Goal: Transaction & Acquisition: Download file/media

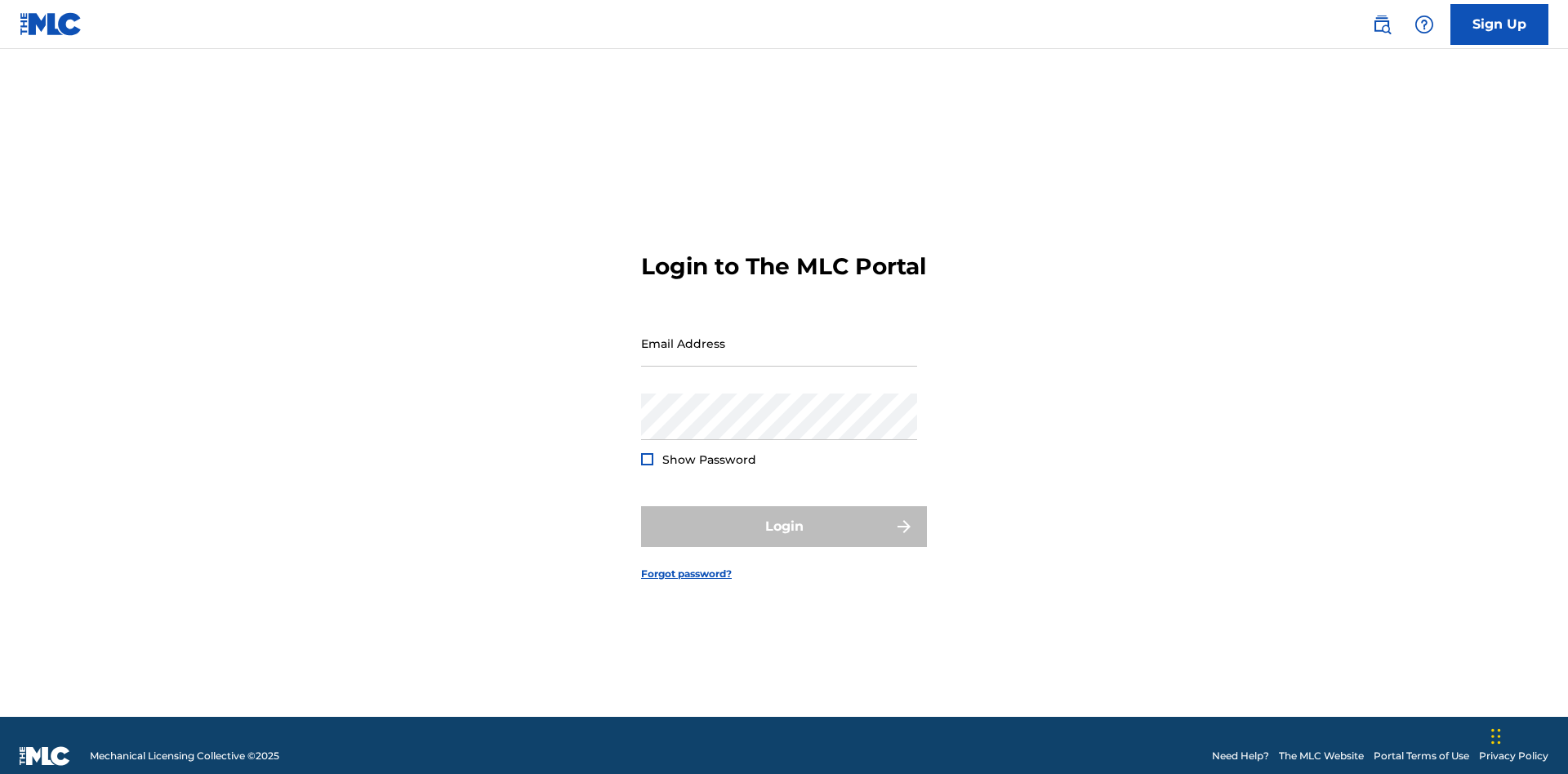
scroll to position [21, 0]
click at [779, 336] on input "Email Address" at bounding box center [778, 343] width 276 height 47
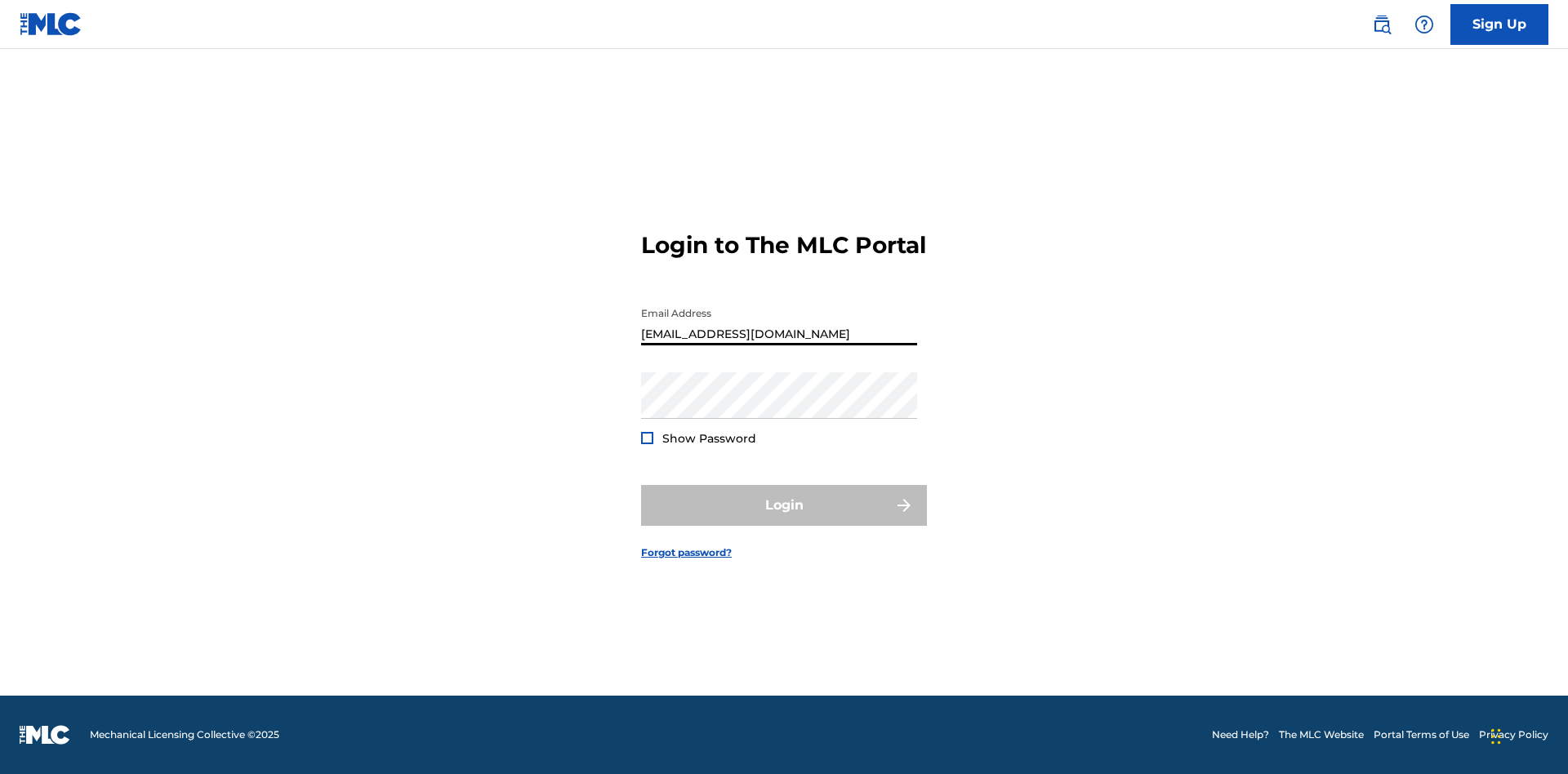
type input "[EMAIL_ADDRESS][DOMAIN_NAME]"
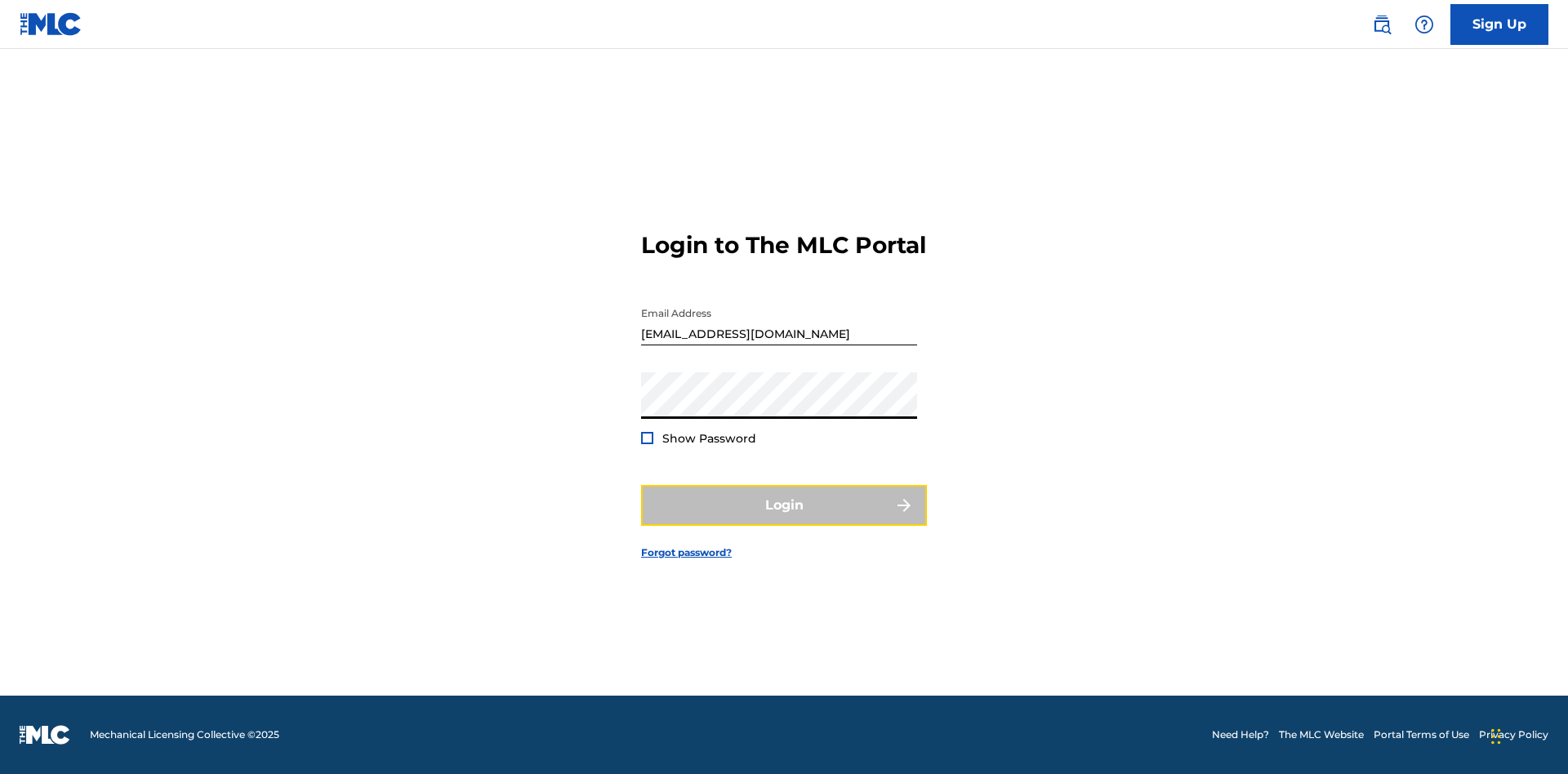
click at [784, 519] on button "Login" at bounding box center [783, 506] width 285 height 41
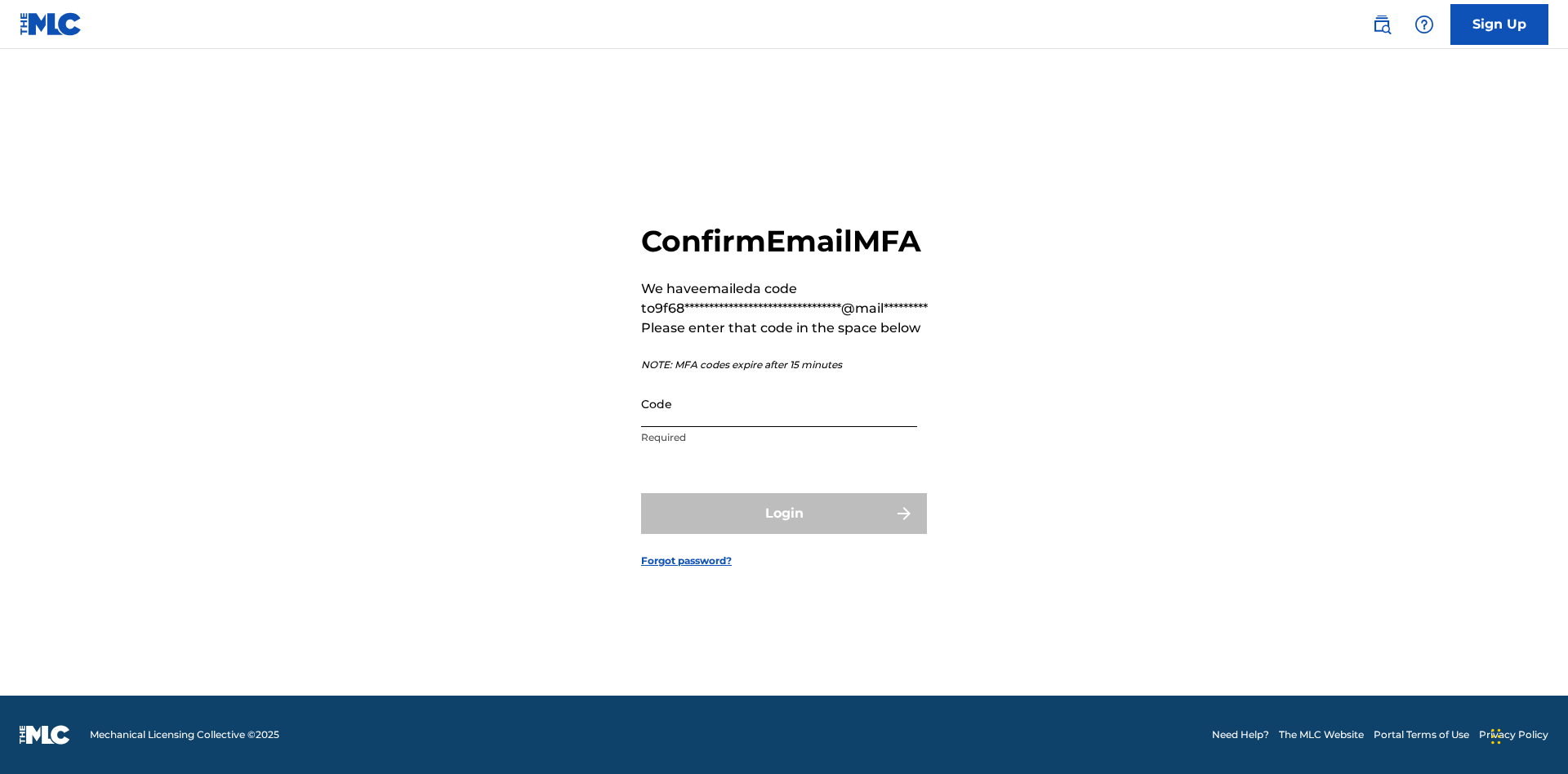
click at [779, 403] on input "Code" at bounding box center [778, 404] width 276 height 47
type input "539745"
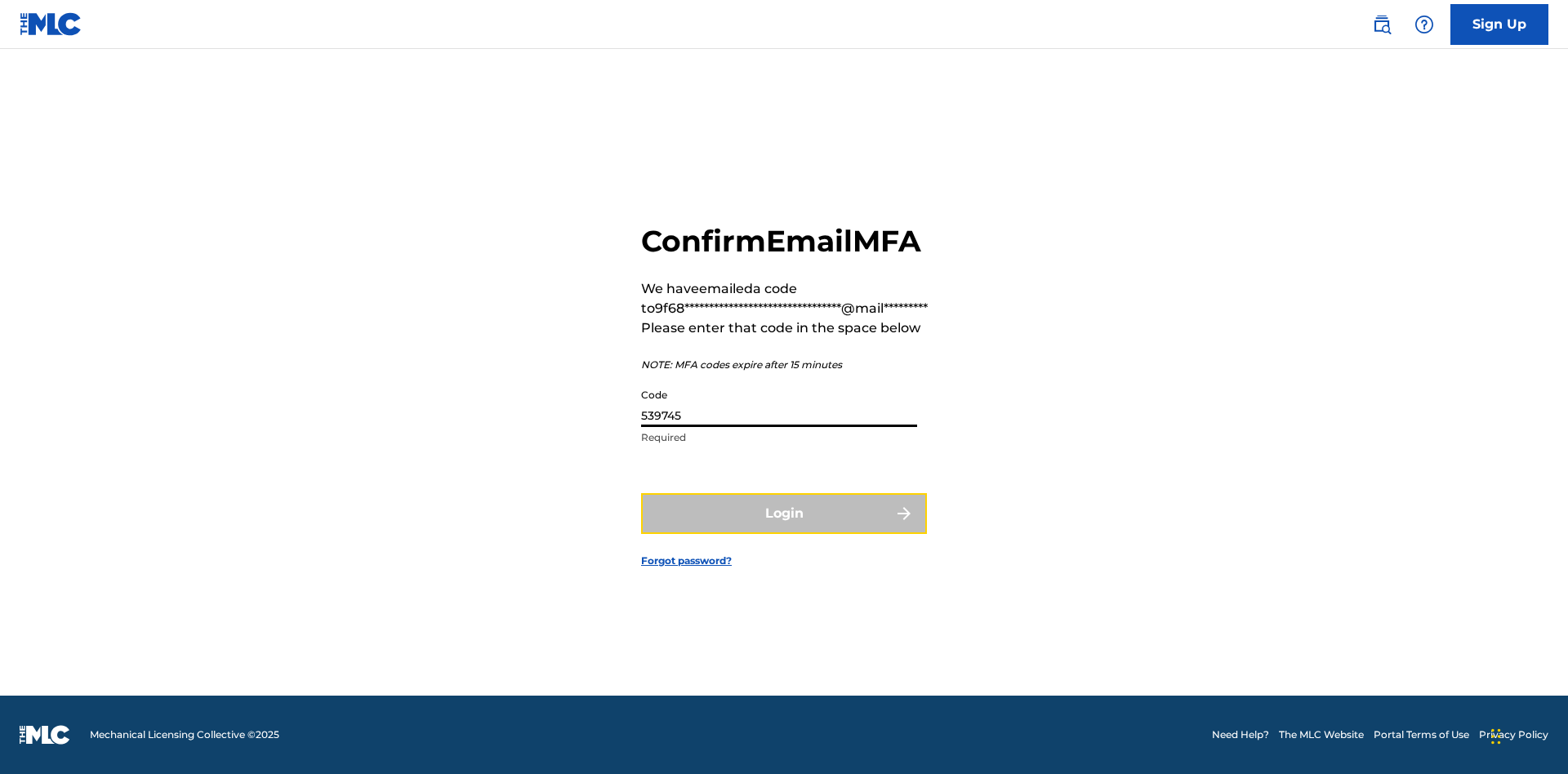
click at [784, 512] on button "Login" at bounding box center [783, 513] width 285 height 41
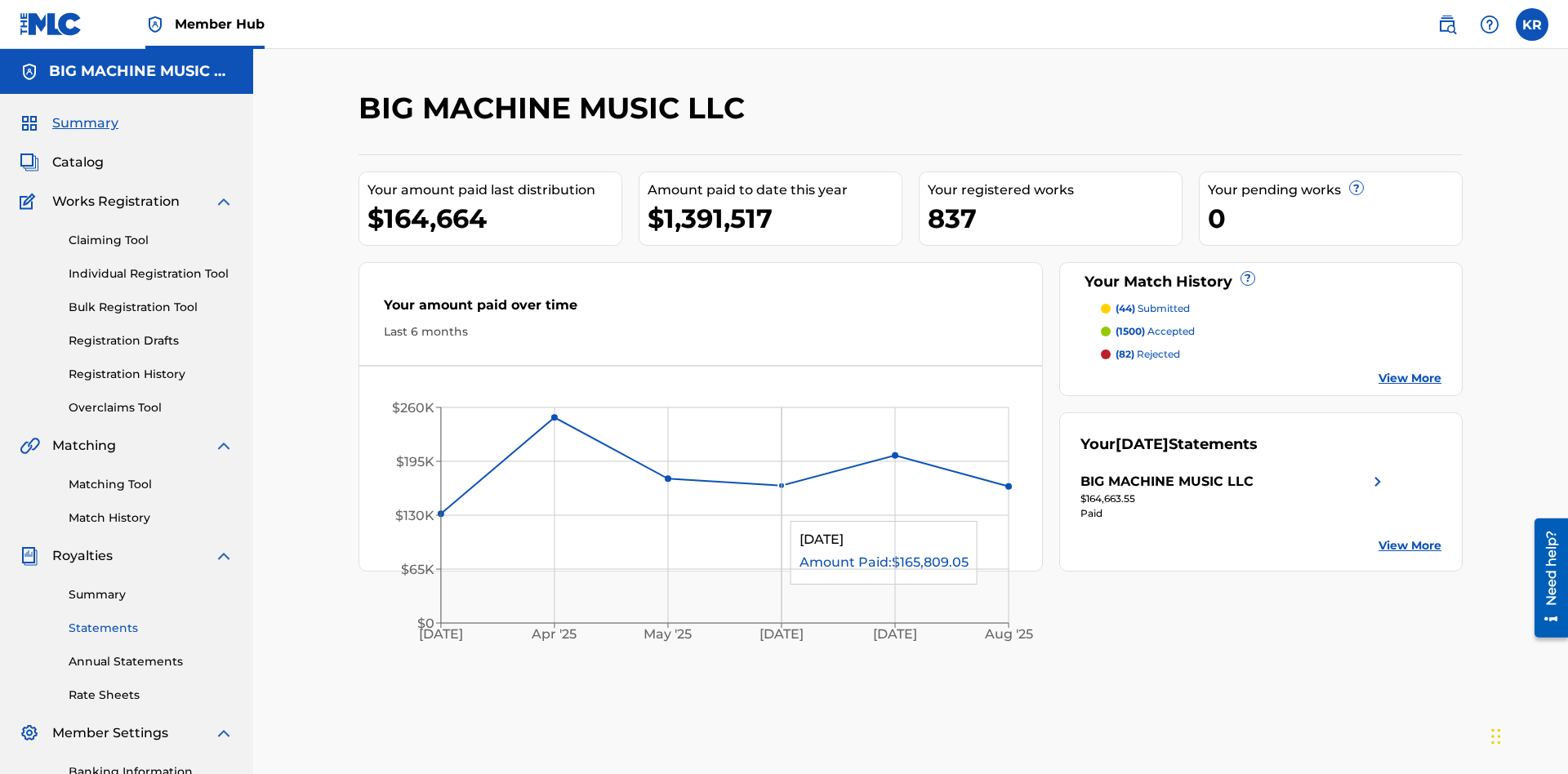
click at [151, 619] on link "Statements" at bounding box center [151, 628] width 165 height 17
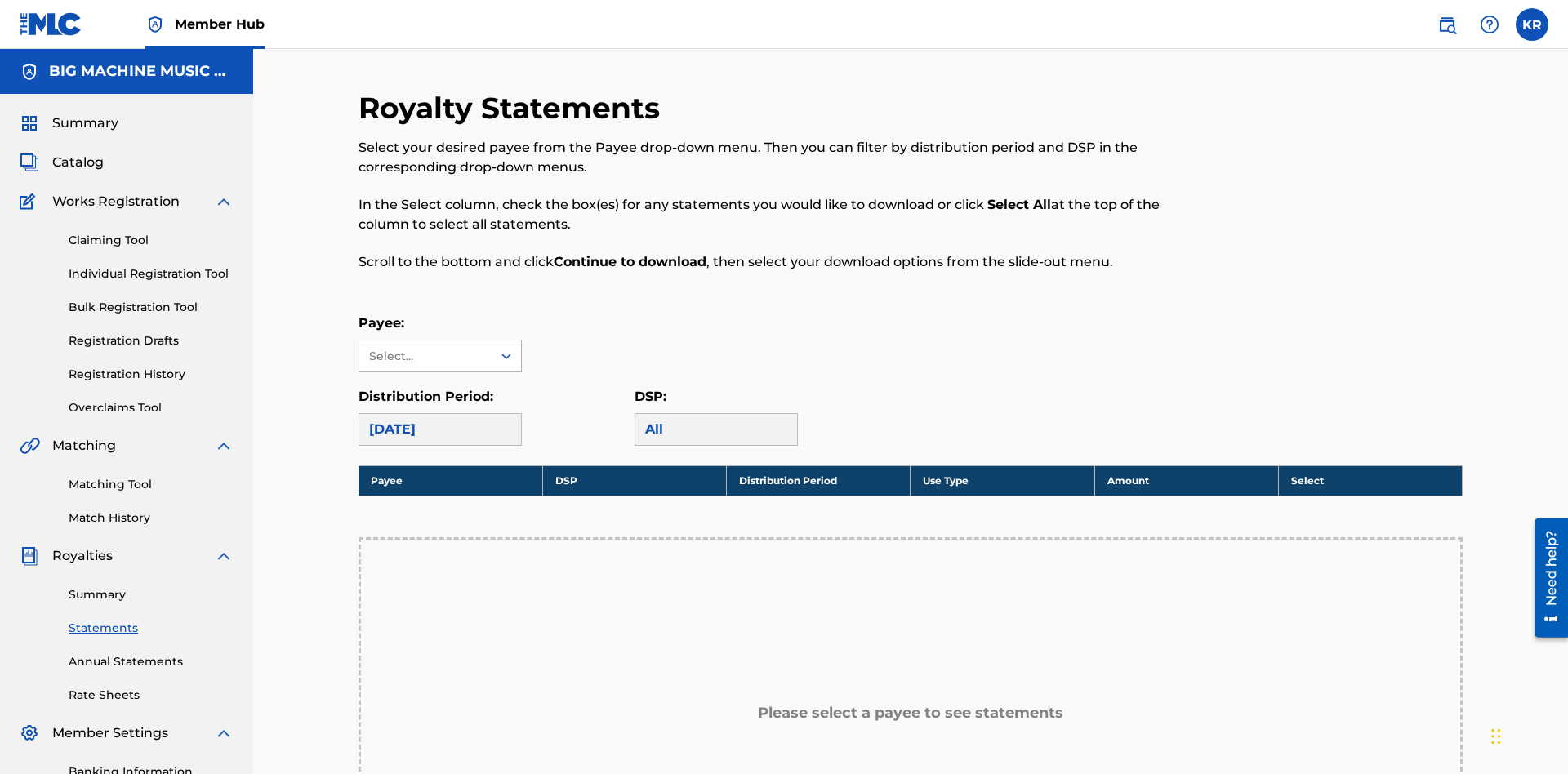
click at [425, 348] on div "Select..." at bounding box center [424, 356] width 111 height 17
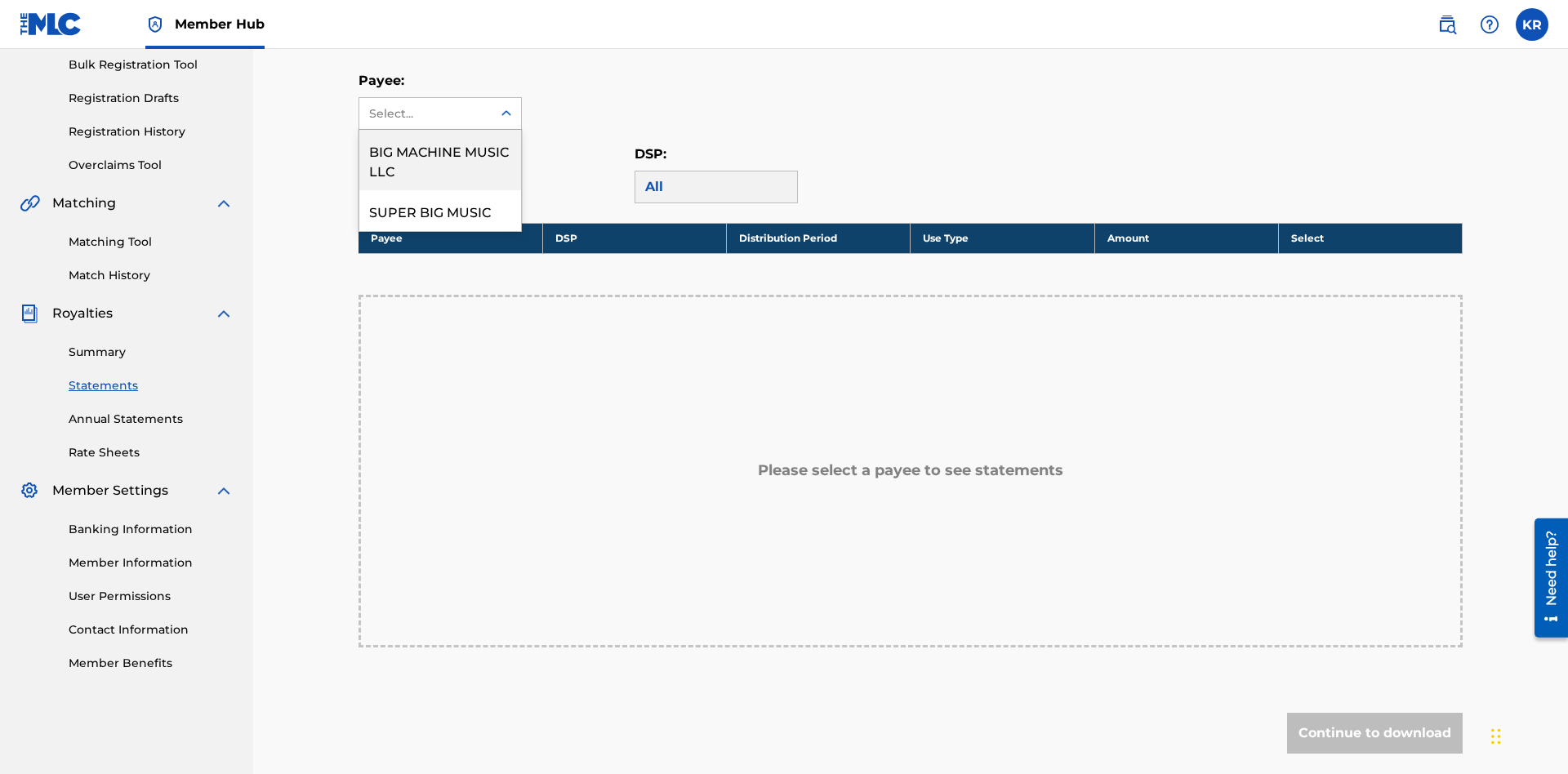
click at [440, 160] on div "BIG MACHINE MUSIC LLC" at bounding box center [440, 160] width 162 height 60
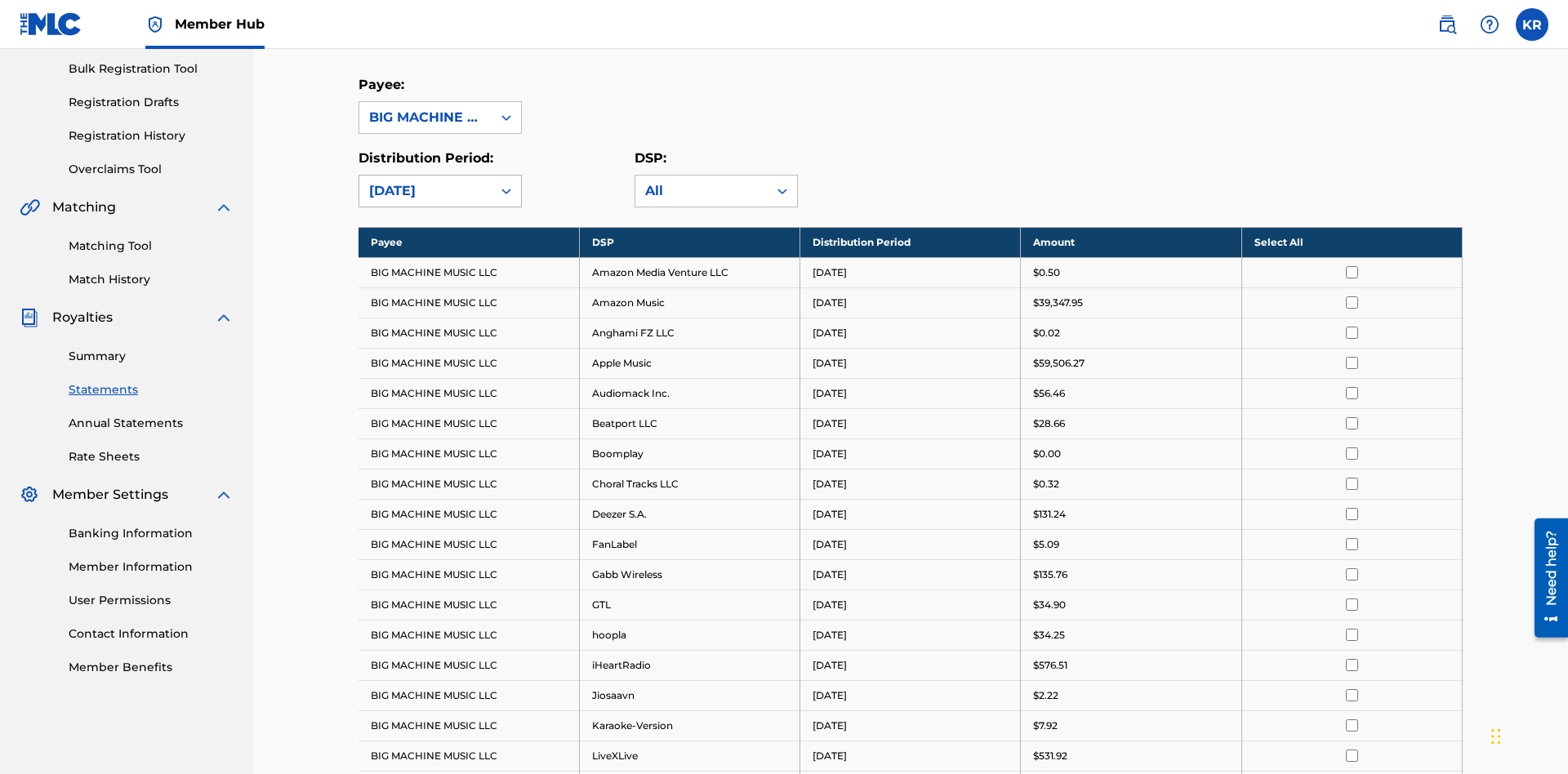
click at [425, 181] on div "August 2025" at bounding box center [425, 191] width 113 height 20
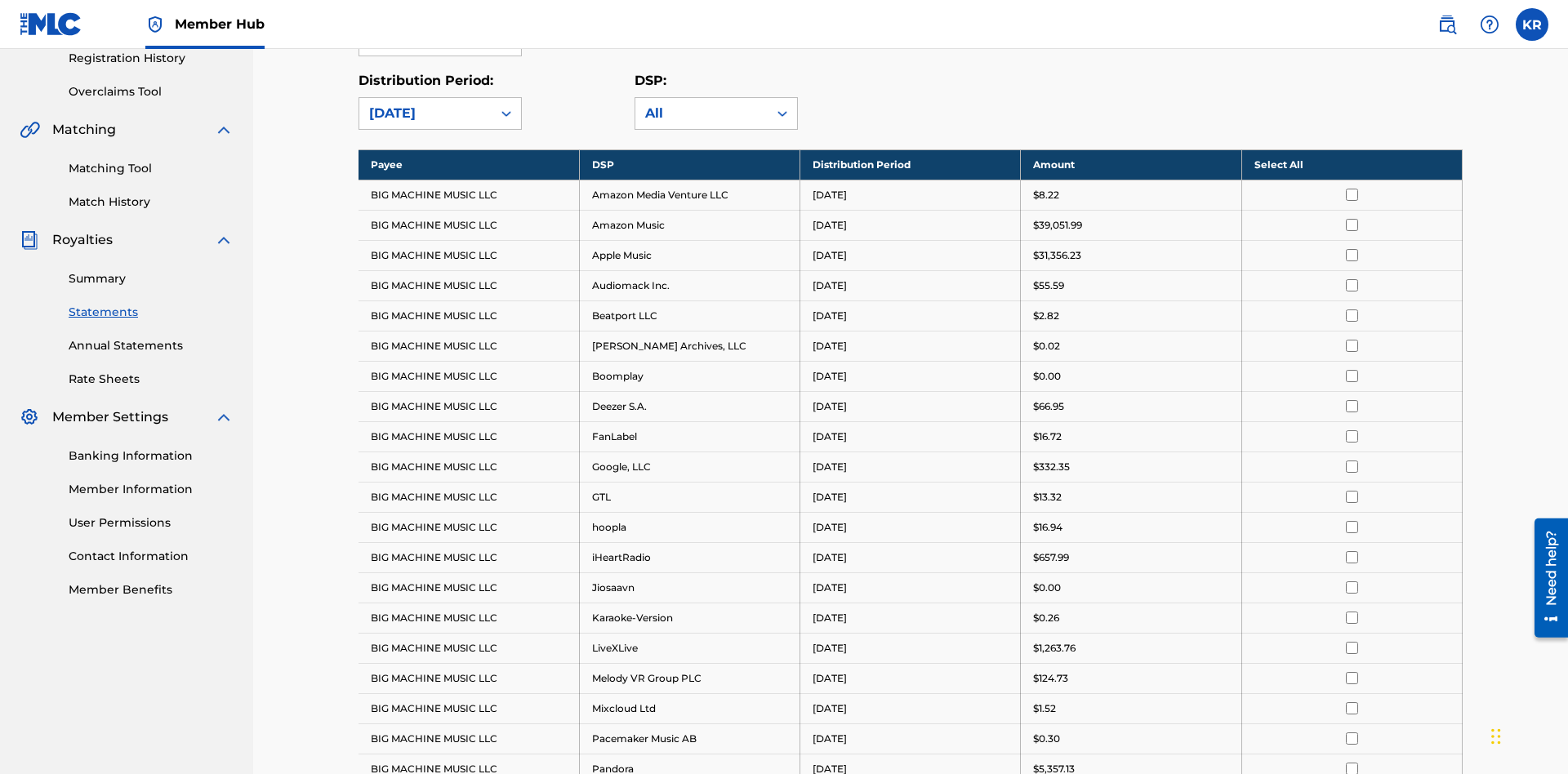
scroll to position [0, 0]
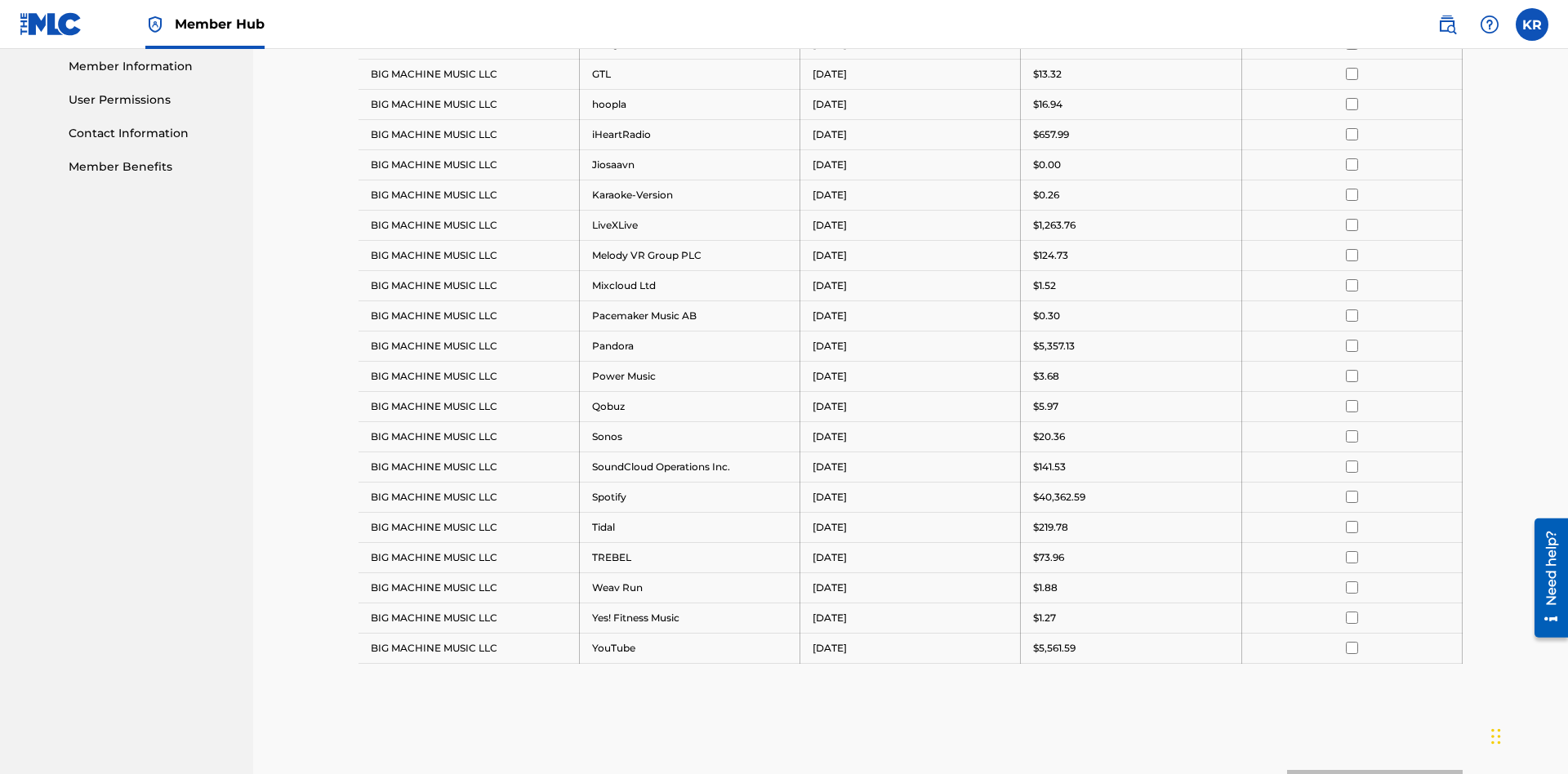
click at [1352, 104] on input "checkbox" at bounding box center [1352, 104] width 12 height 12
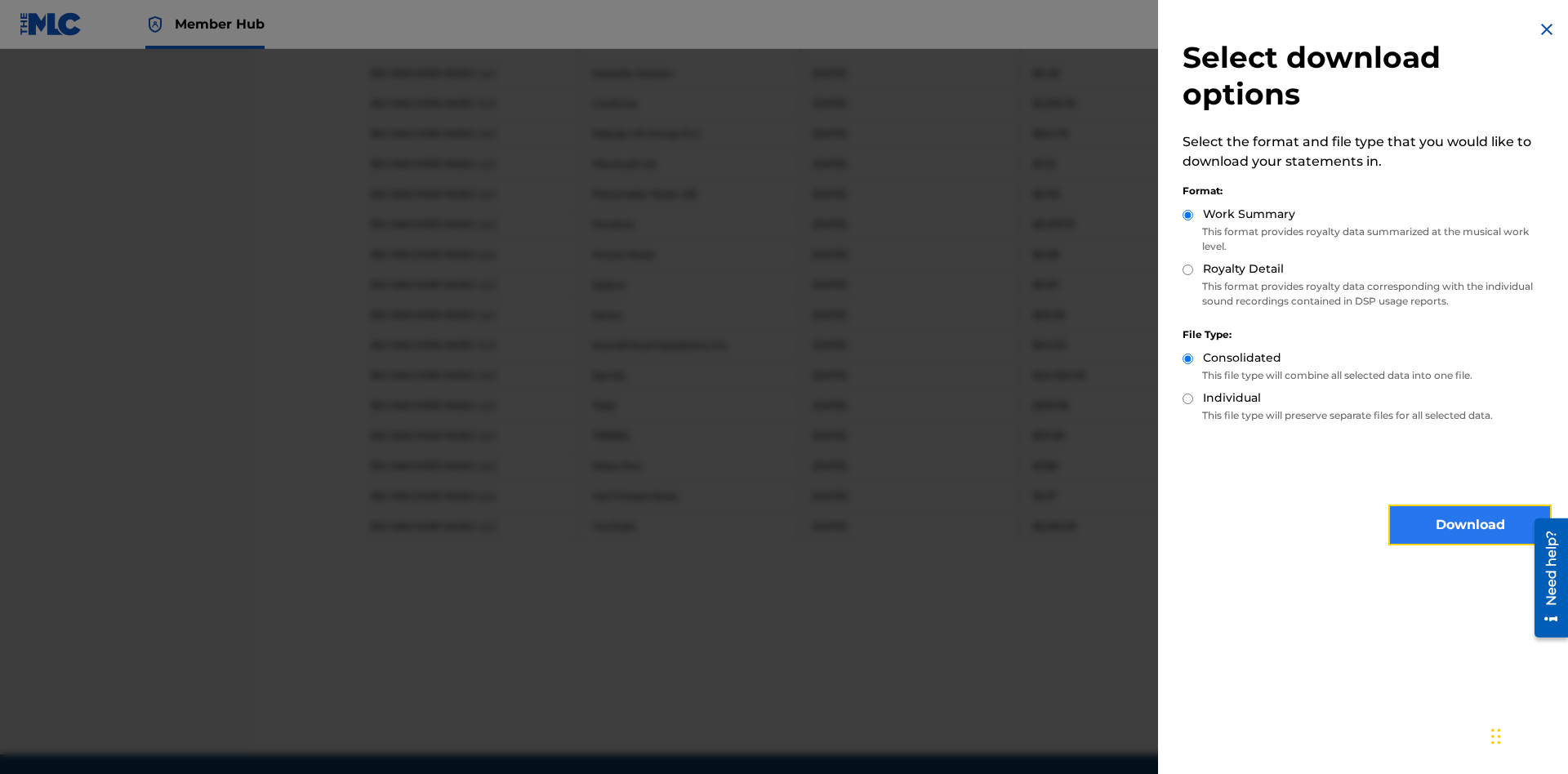
click at [1470, 525] on button "Download" at bounding box center [1469, 525] width 164 height 41
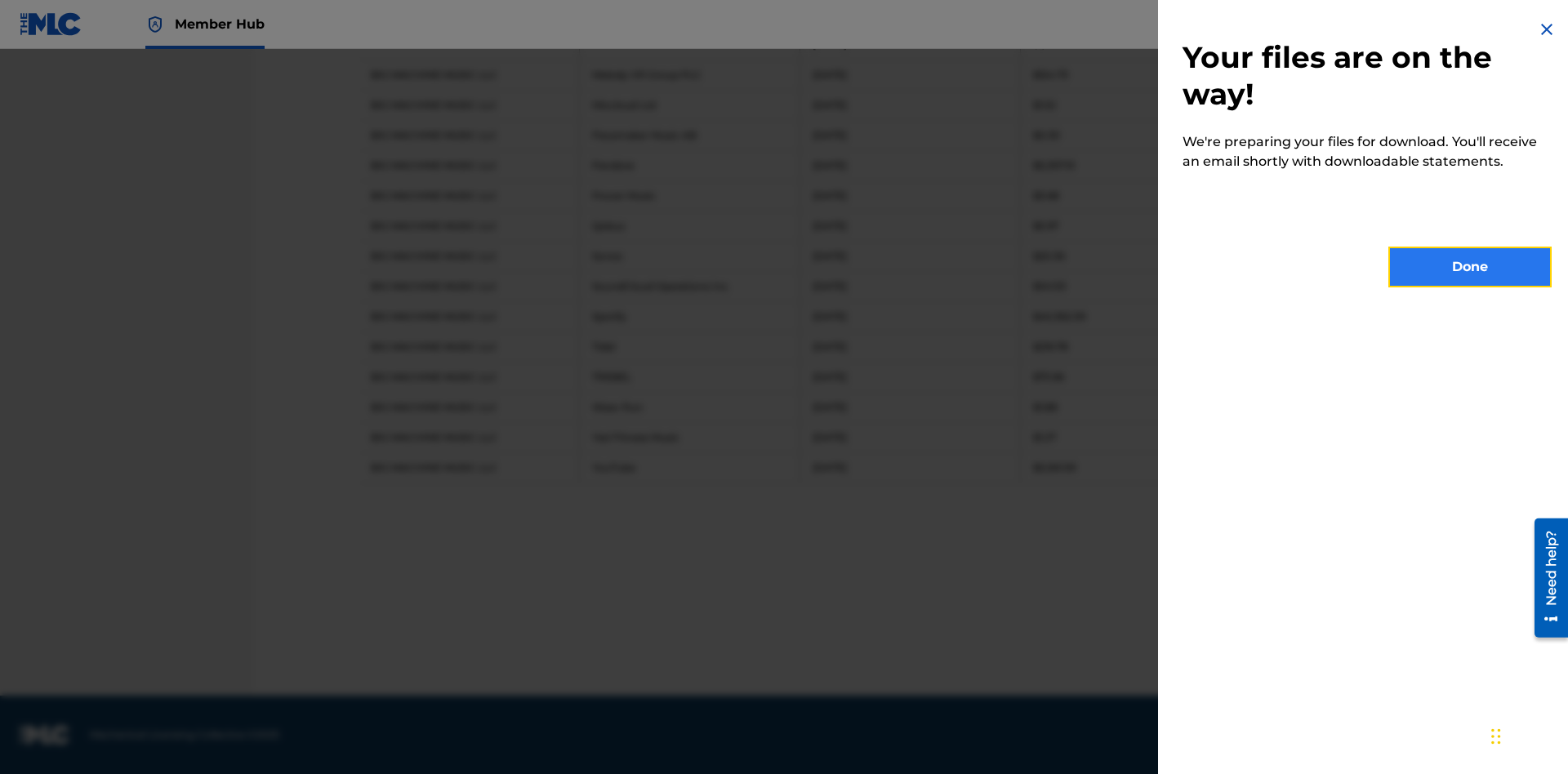
click at [1470, 267] on button "Done" at bounding box center [1469, 267] width 164 height 41
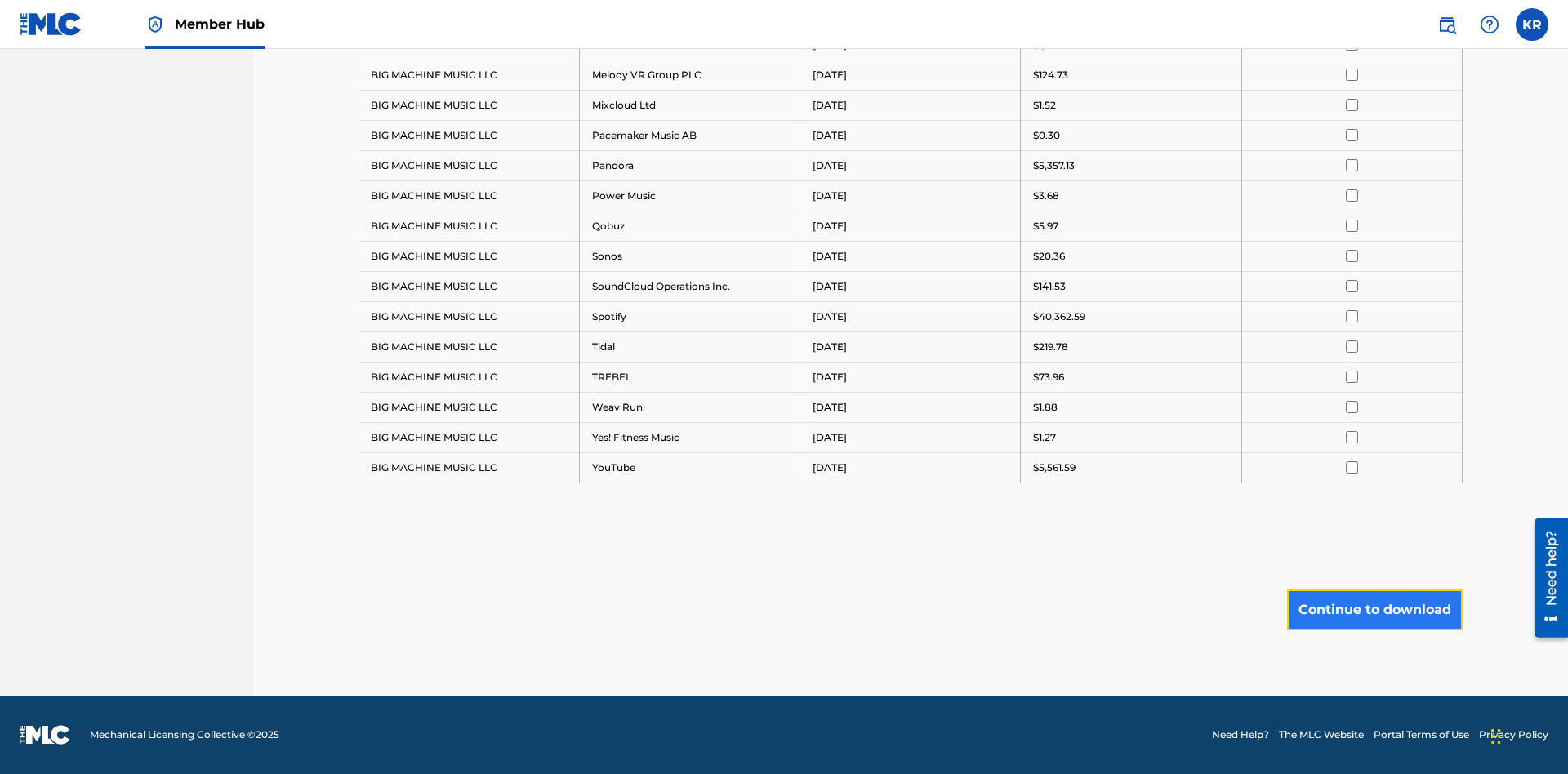
click at [1374, 609] on button "Continue to download" at bounding box center [1374, 610] width 175 height 41
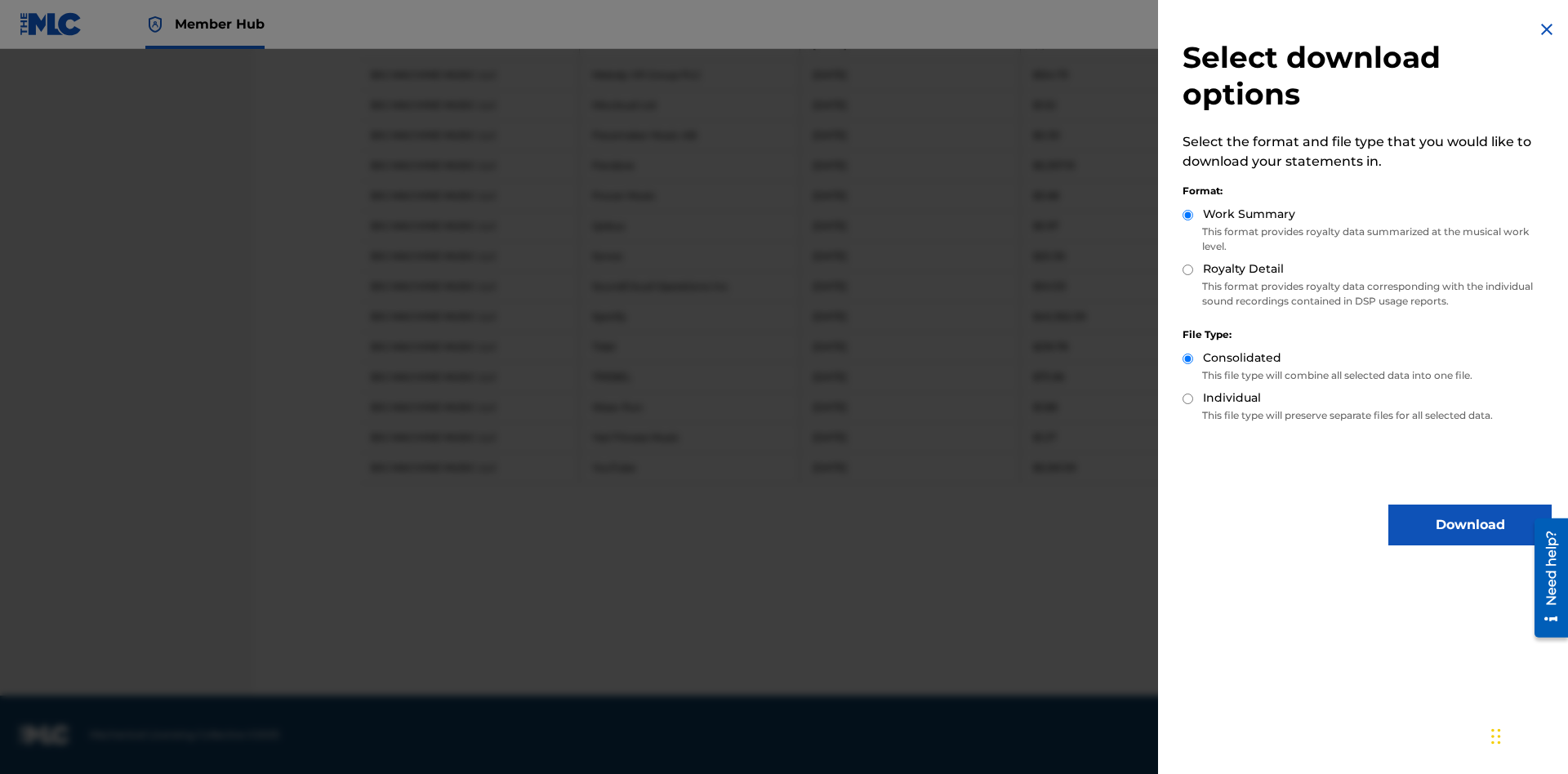
click at [1188, 270] on input "Royalty Detail" at bounding box center [1187, 270] width 11 height 11
radio input "true"
click at [1470, 525] on button "Download" at bounding box center [1469, 525] width 164 height 41
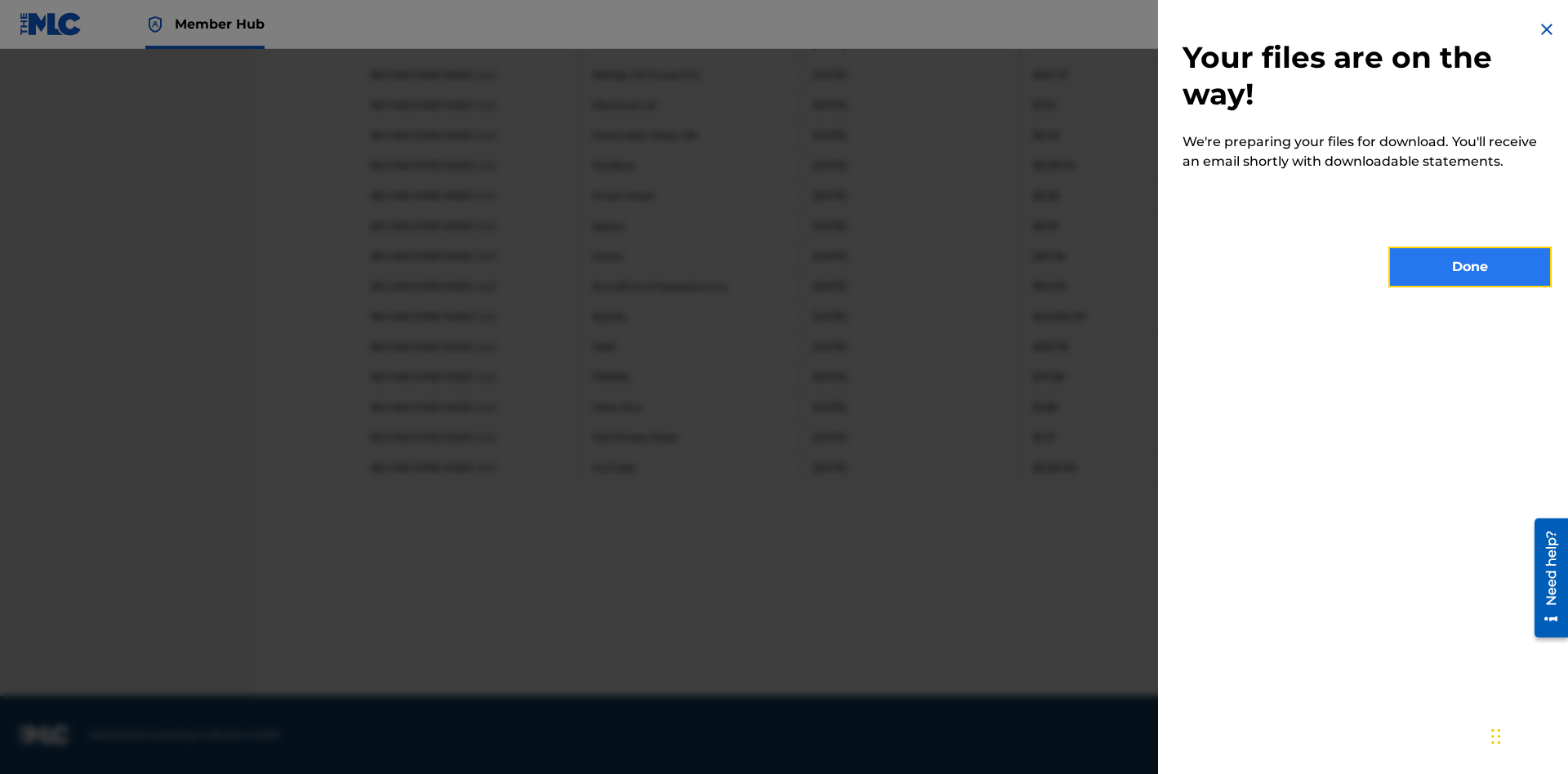
click at [1470, 267] on button "Done" at bounding box center [1469, 267] width 164 height 41
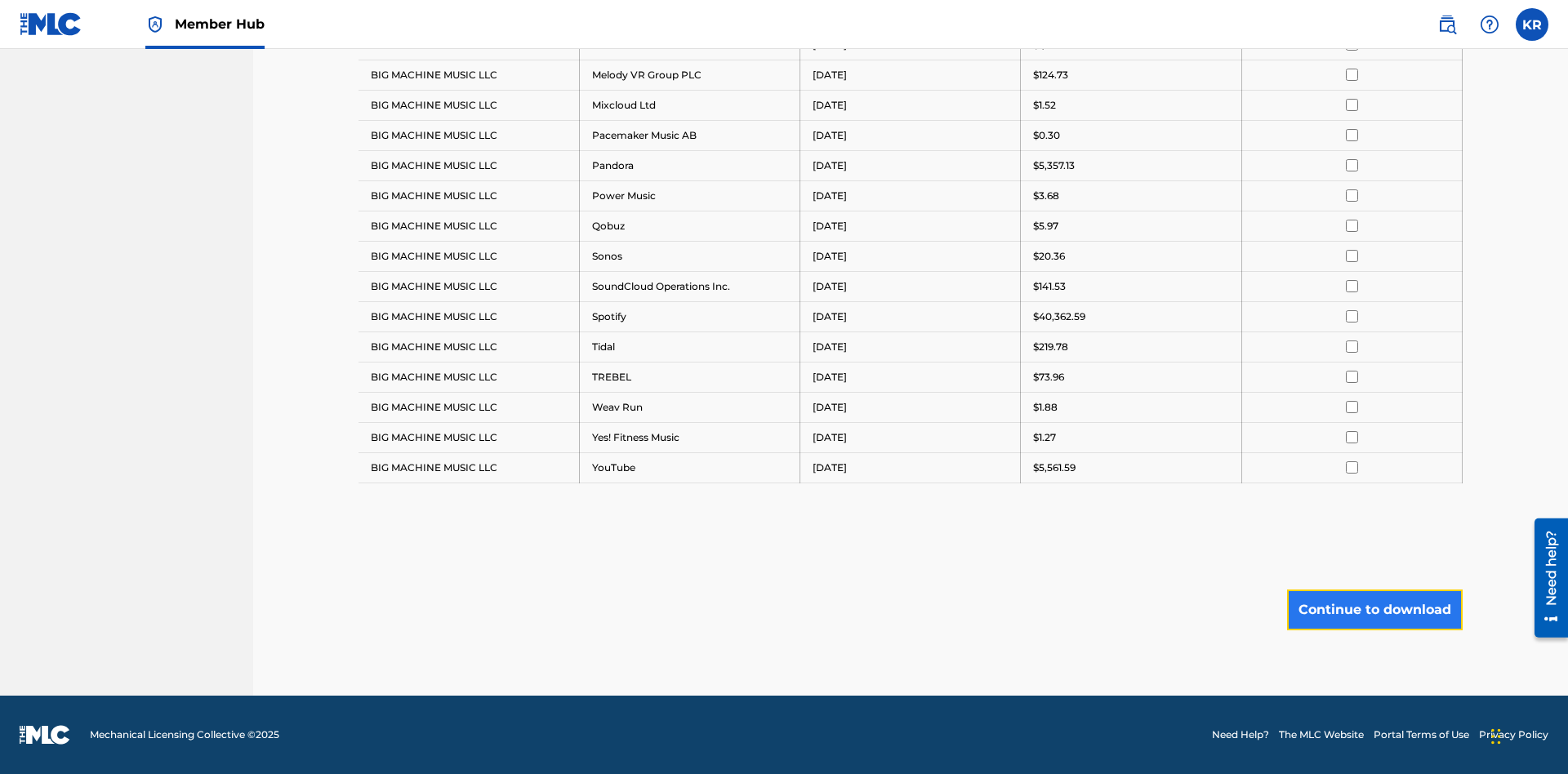
click at [1374, 609] on button "Continue to download" at bounding box center [1374, 610] width 175 height 41
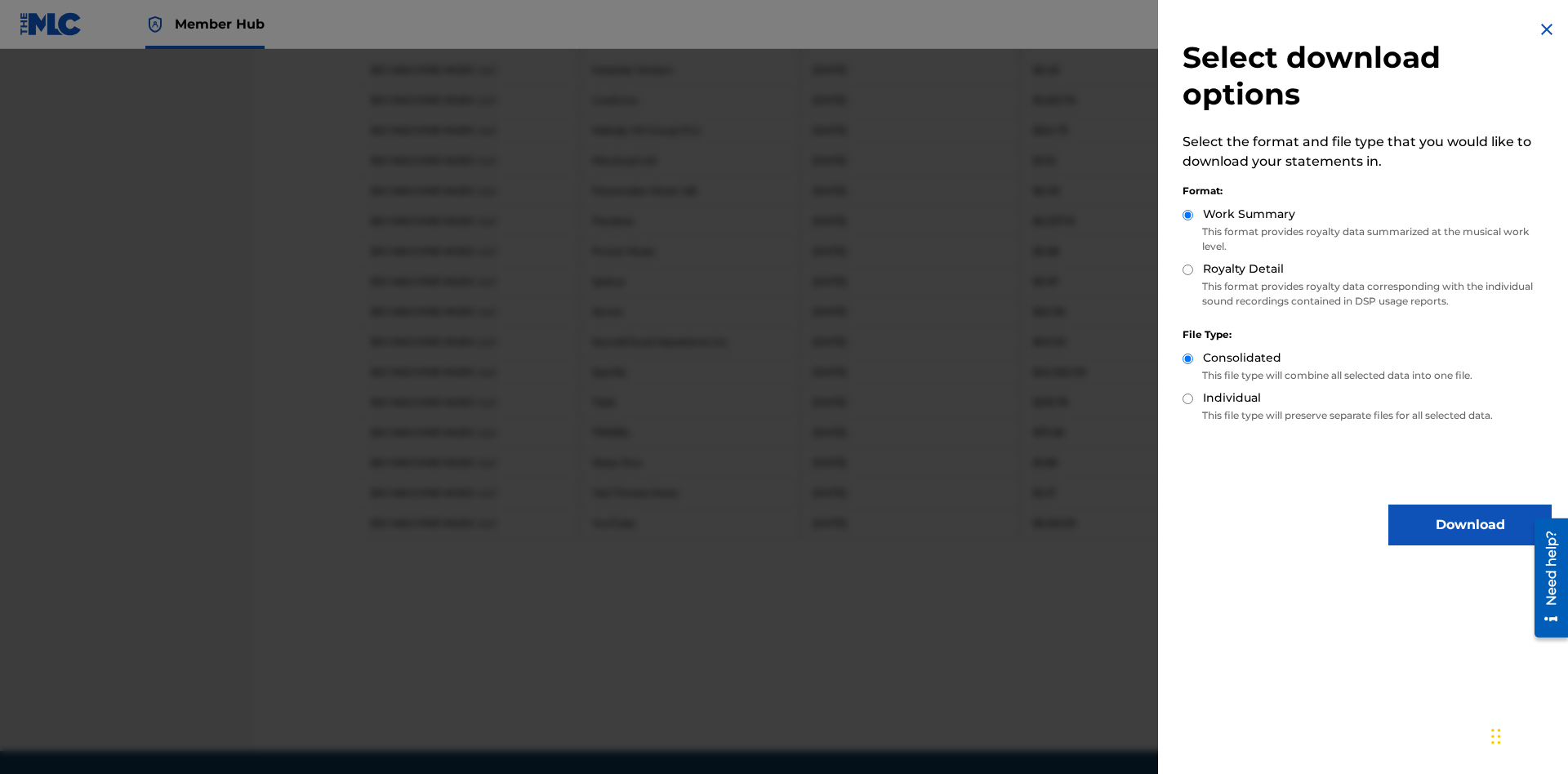
click at [1188, 398] on input "Individual" at bounding box center [1187, 398] width 11 height 11
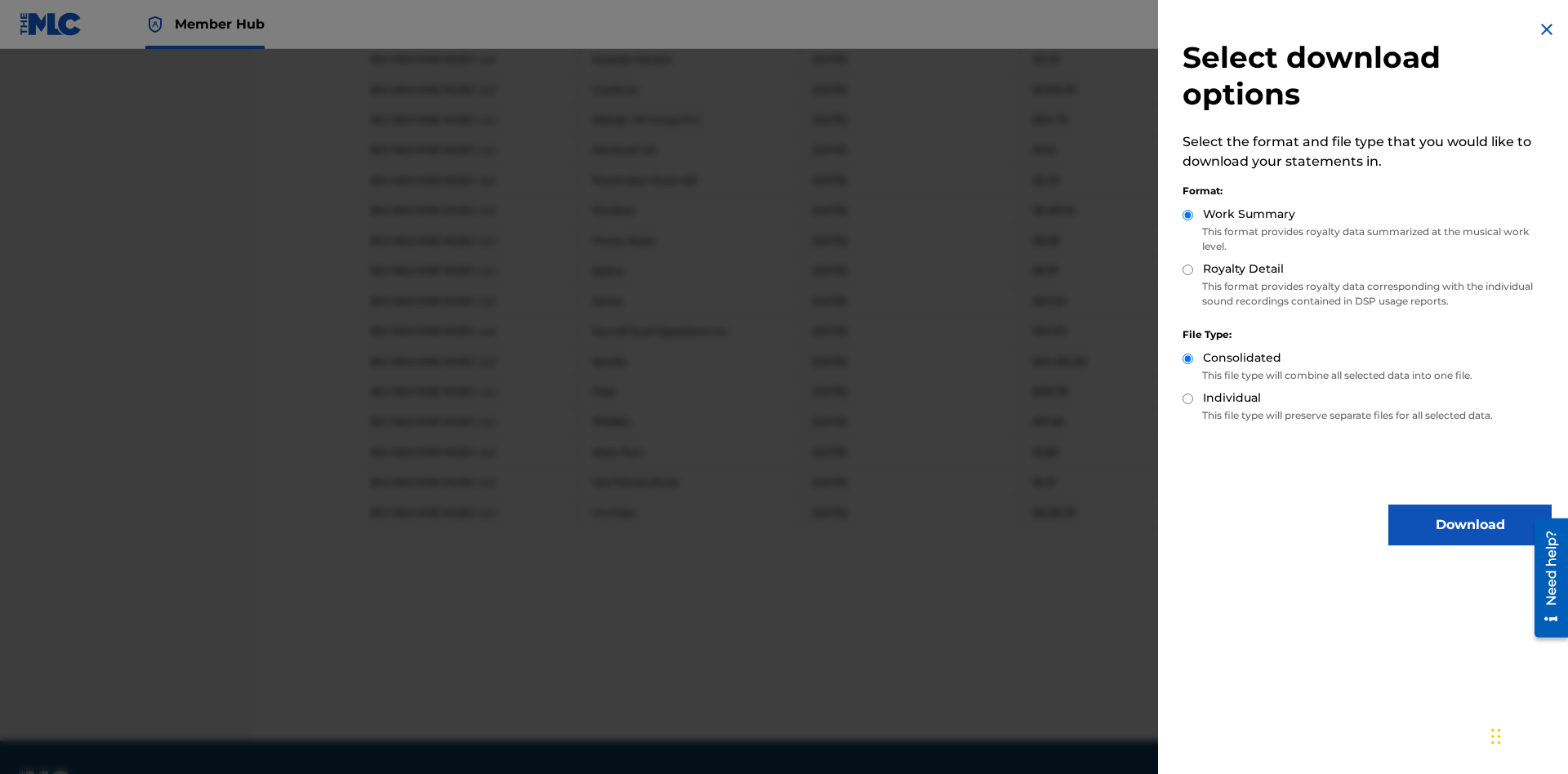
radio input "true"
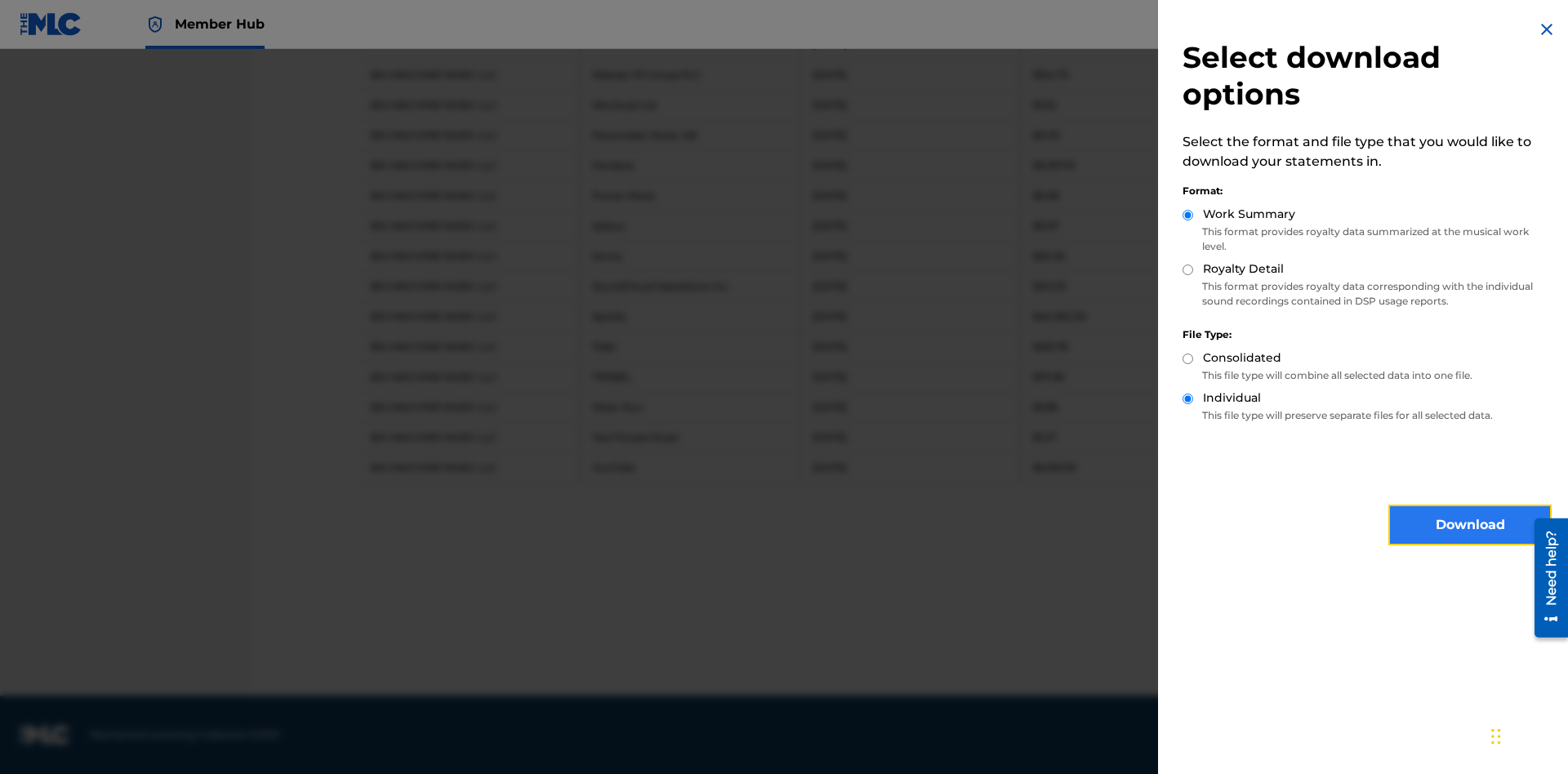
click at [1470, 525] on button "Download" at bounding box center [1469, 525] width 164 height 41
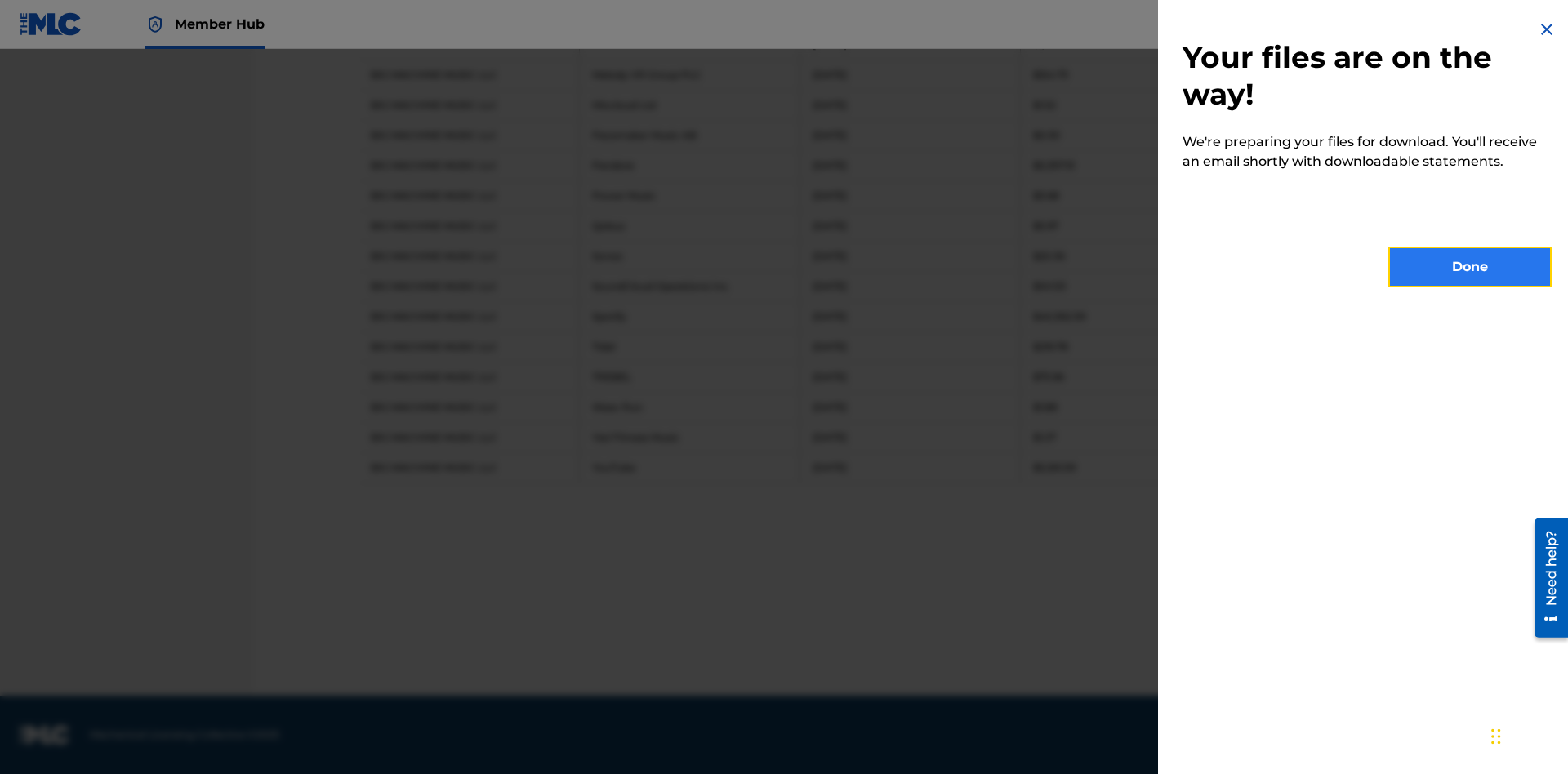
click at [1470, 267] on button "Done" at bounding box center [1469, 267] width 164 height 41
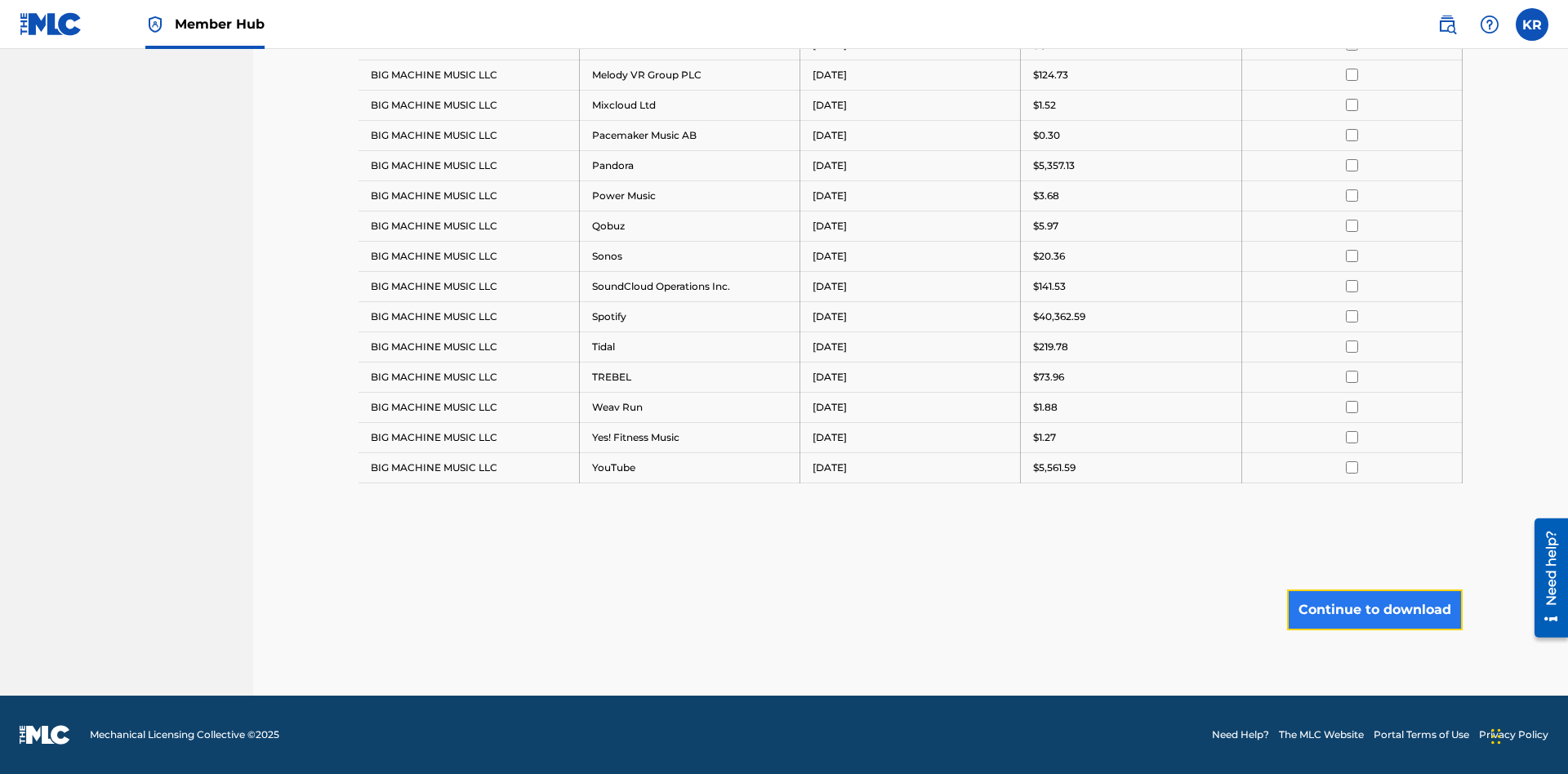
click at [1374, 609] on button "Continue to download" at bounding box center [1374, 610] width 175 height 41
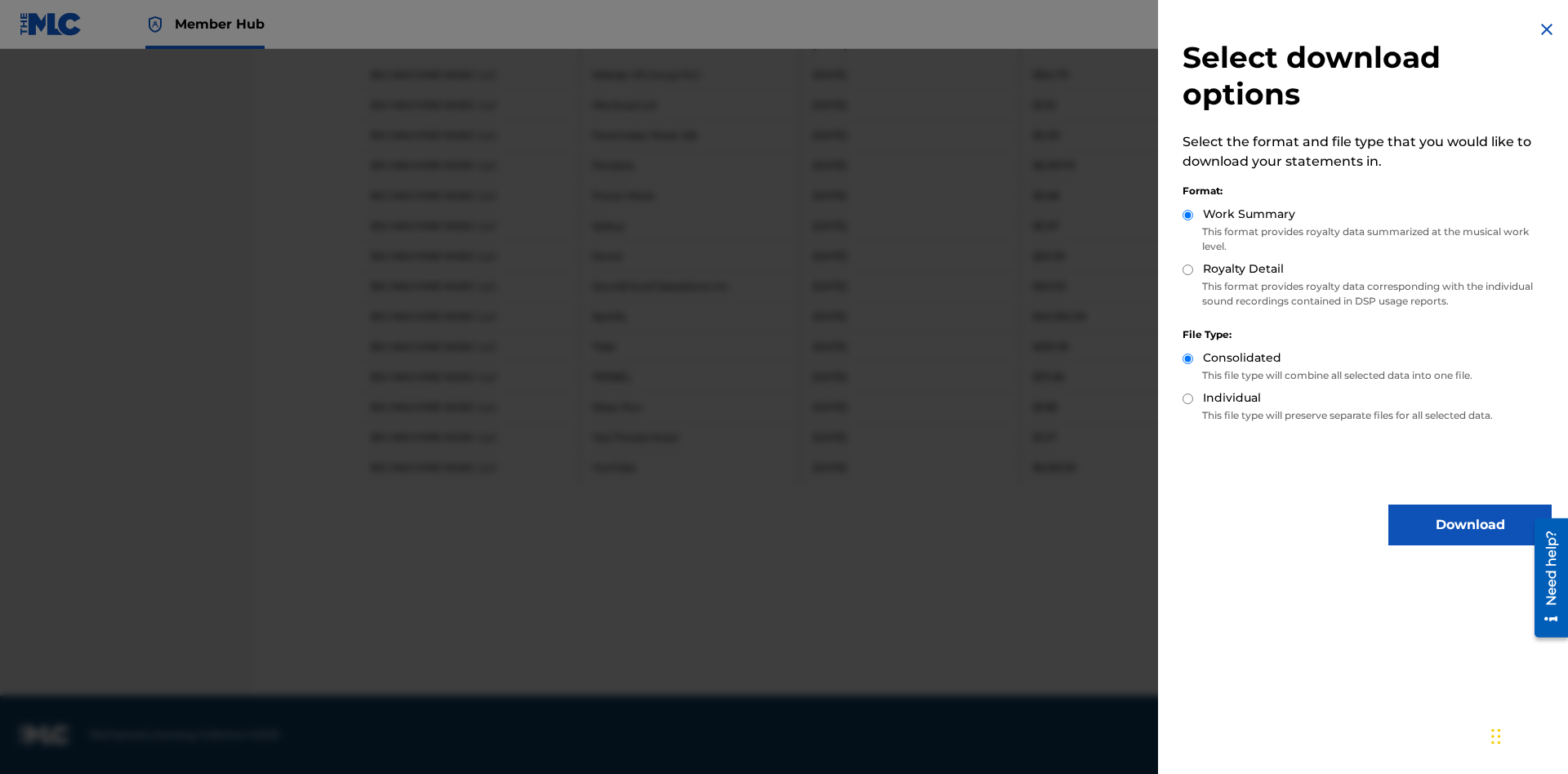
click at [1188, 270] on input "Royalty Detail" at bounding box center [1187, 270] width 11 height 11
radio input "true"
click at [1188, 398] on input "Individual" at bounding box center [1187, 398] width 11 height 11
radio input "true"
click at [1470, 525] on button "Download" at bounding box center [1469, 525] width 164 height 41
